Goal: Task Accomplishment & Management: Use online tool/utility

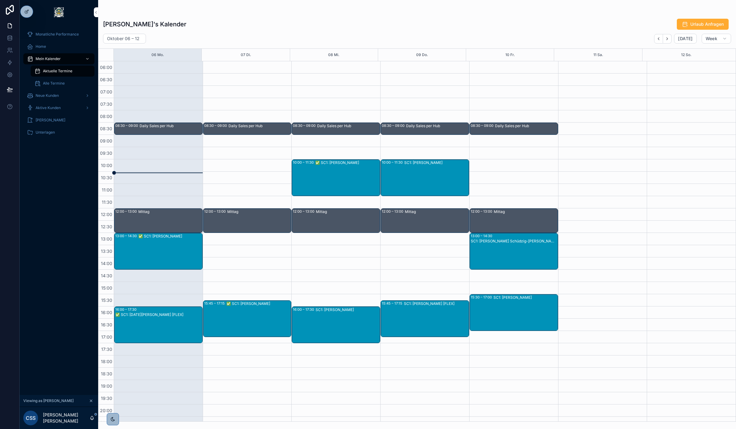
scroll to position [32, 0]
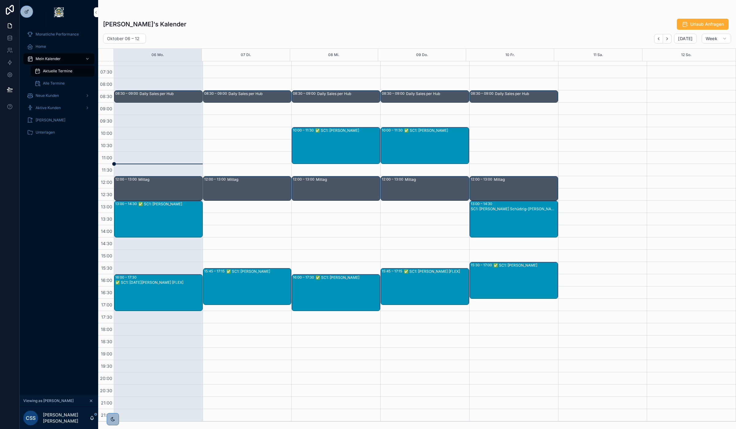
click at [0, 0] on icon at bounding box center [0, 0] width 0 height 0
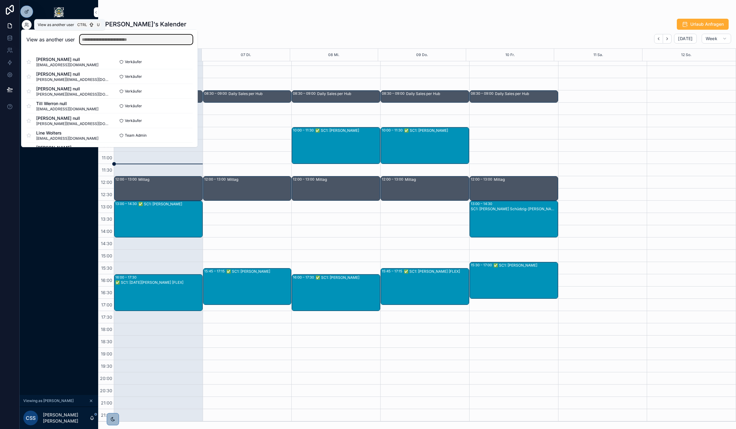
click at [135, 42] on input "text" at bounding box center [136, 40] width 113 height 10
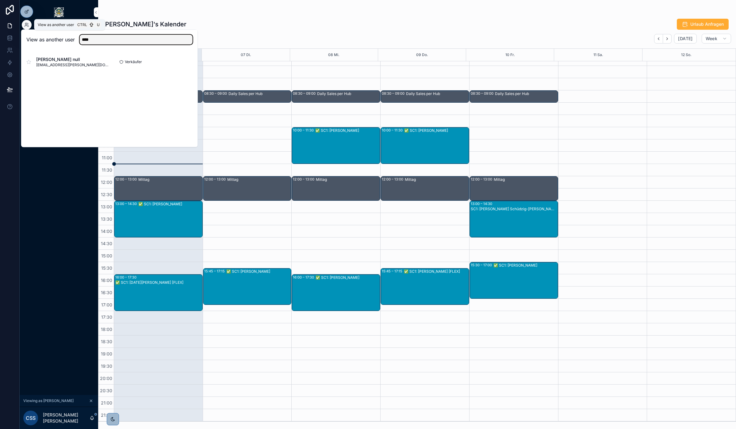
type input "****"
click at [0, 0] on button "Select" at bounding box center [0, 0] width 0 height 0
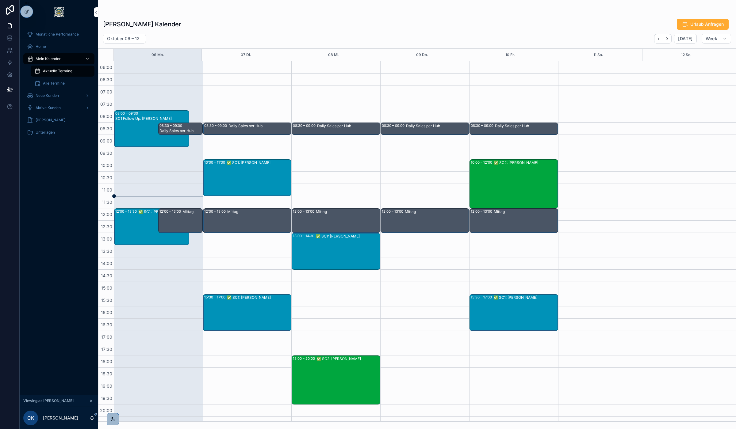
click at [0, 0] on div at bounding box center [0, 0] width 0 height 0
